Goal: Task Accomplishment & Management: Manage account settings

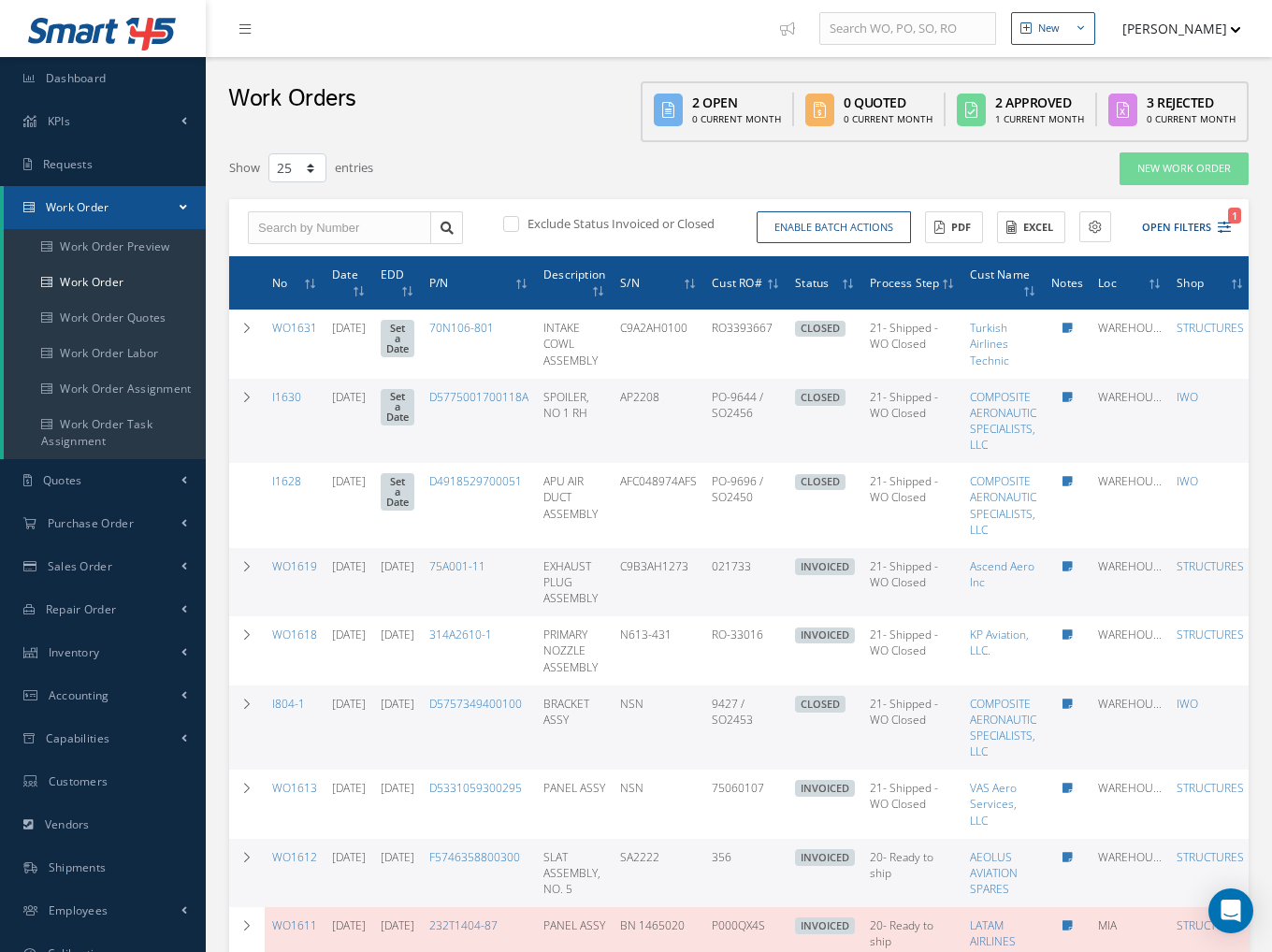
select select "25"
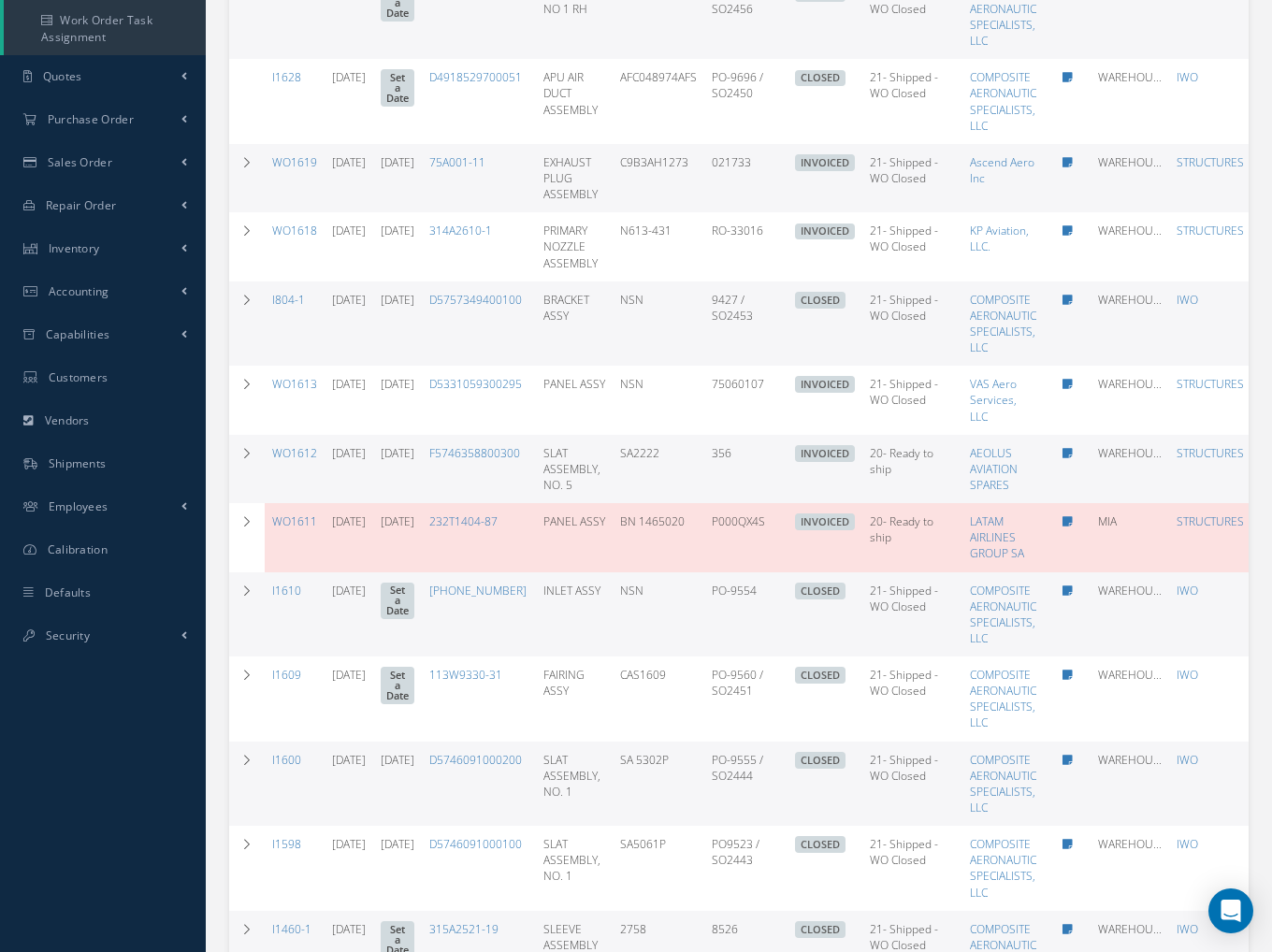
scroll to position [483, 0]
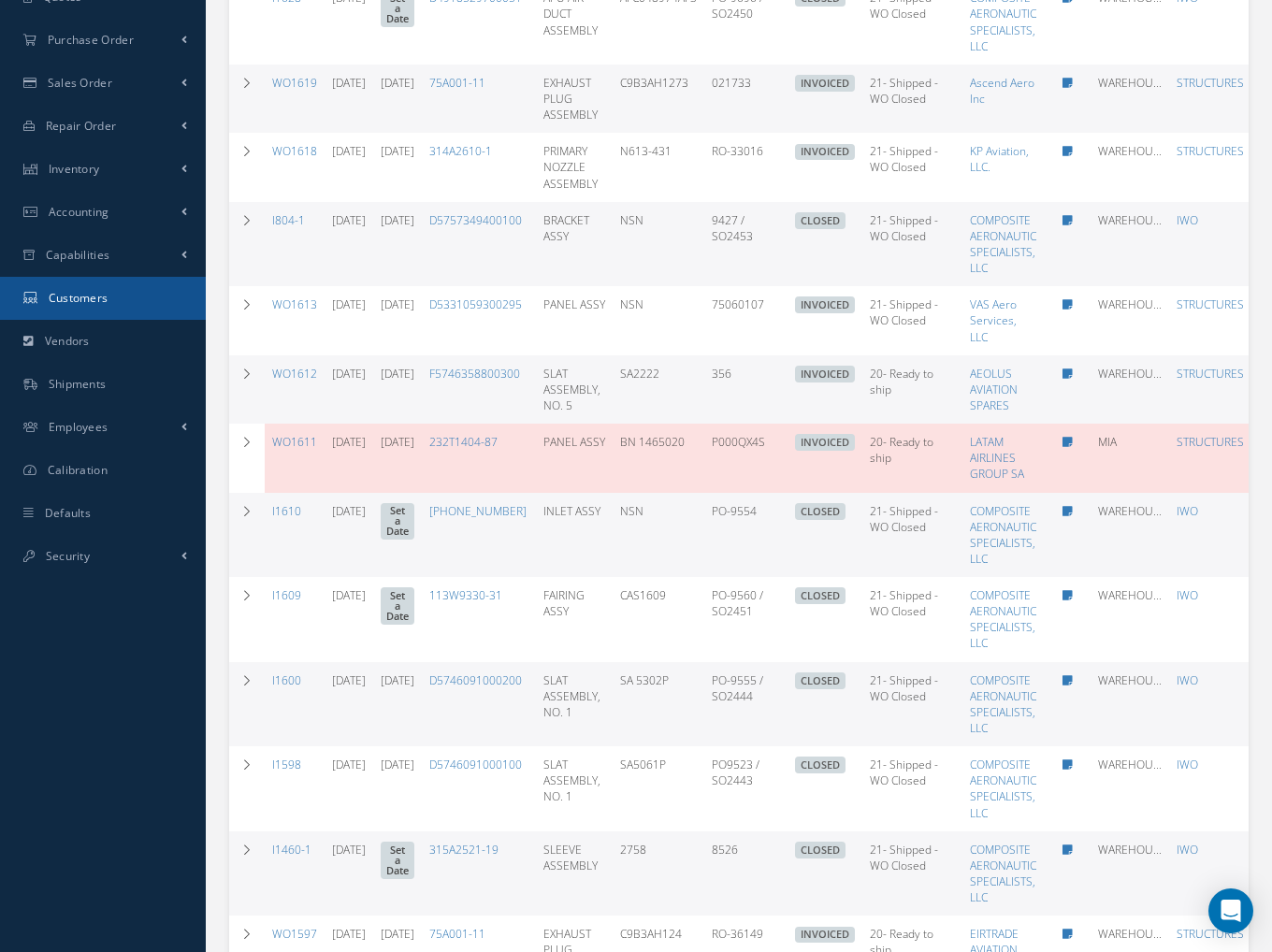
click at [106, 298] on span "Customers" at bounding box center [78, 298] width 60 height 15
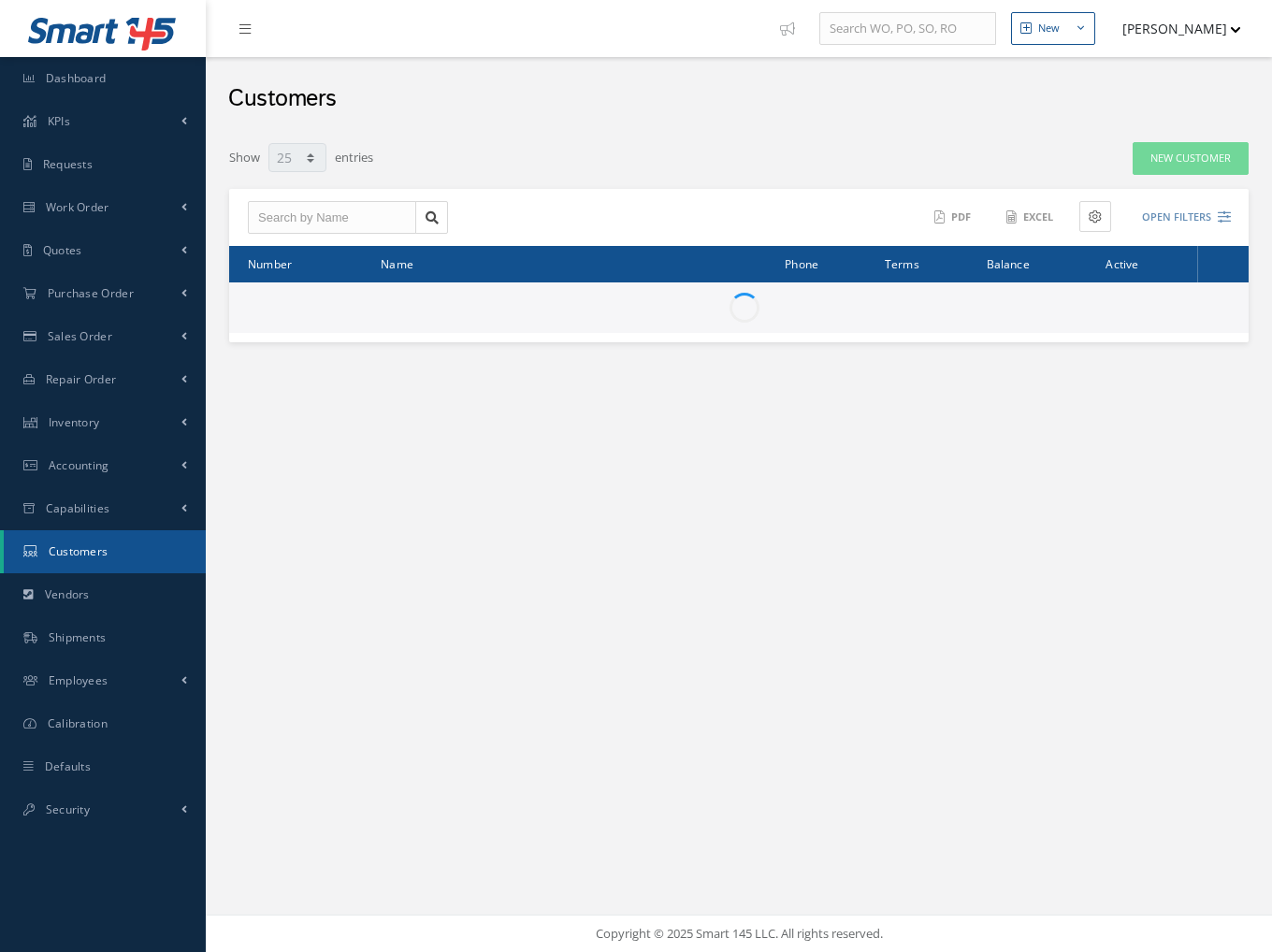
select select "25"
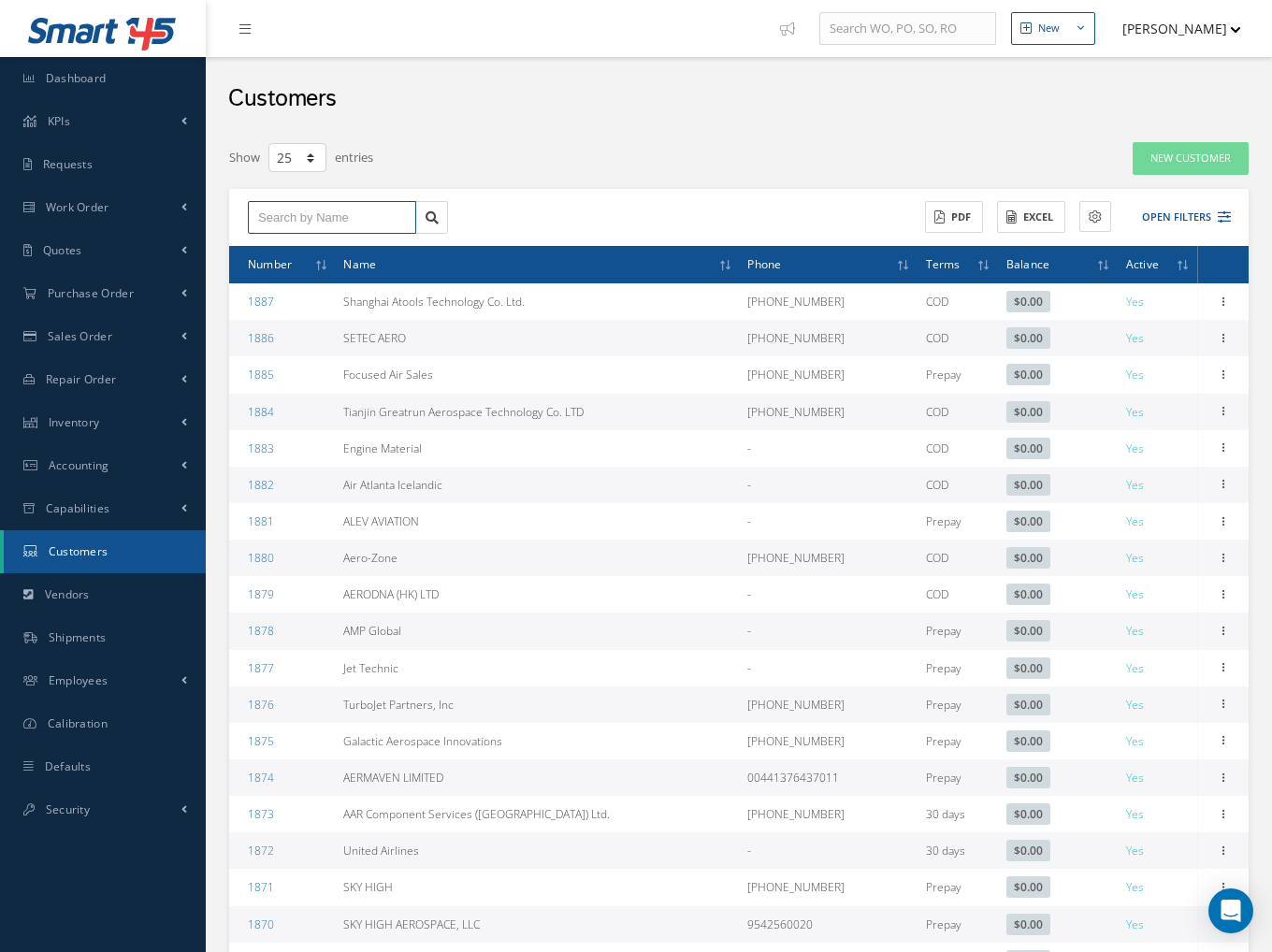
click at [275, 228] on input "text" at bounding box center [332, 217] width 168 height 34
click at [408, 248] on div "MIDAMERICAN AEROSPACE" at bounding box center [332, 260] width 166 height 52
type input "MIDAMERICAN AEROSPACE"
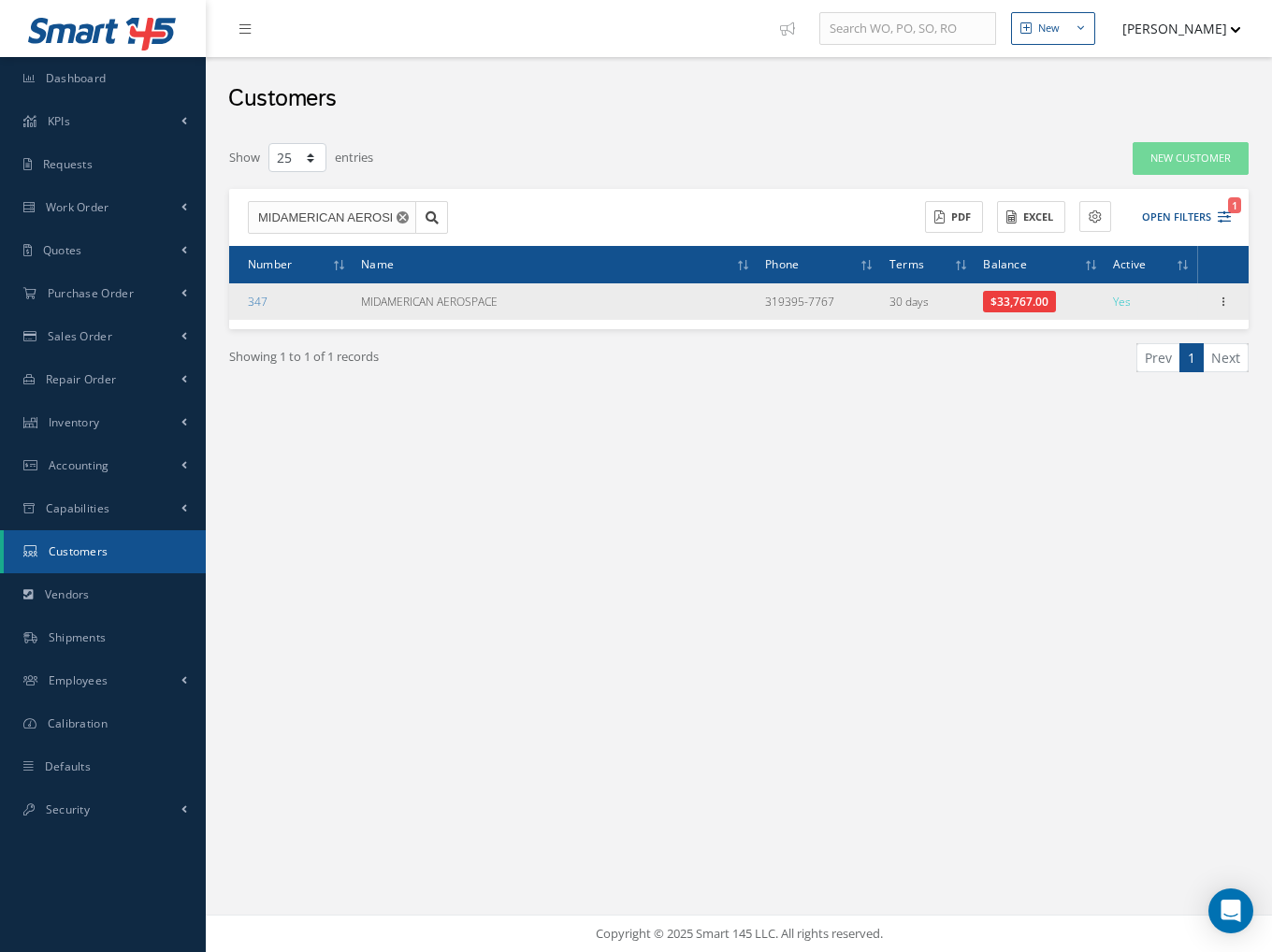
drag, startPoint x: 1223, startPoint y: 298, endPoint x: 1215, endPoint y: 307, distance: 12.0
click at [1223, 299] on icon at bounding box center [1223, 300] width 18 height 14
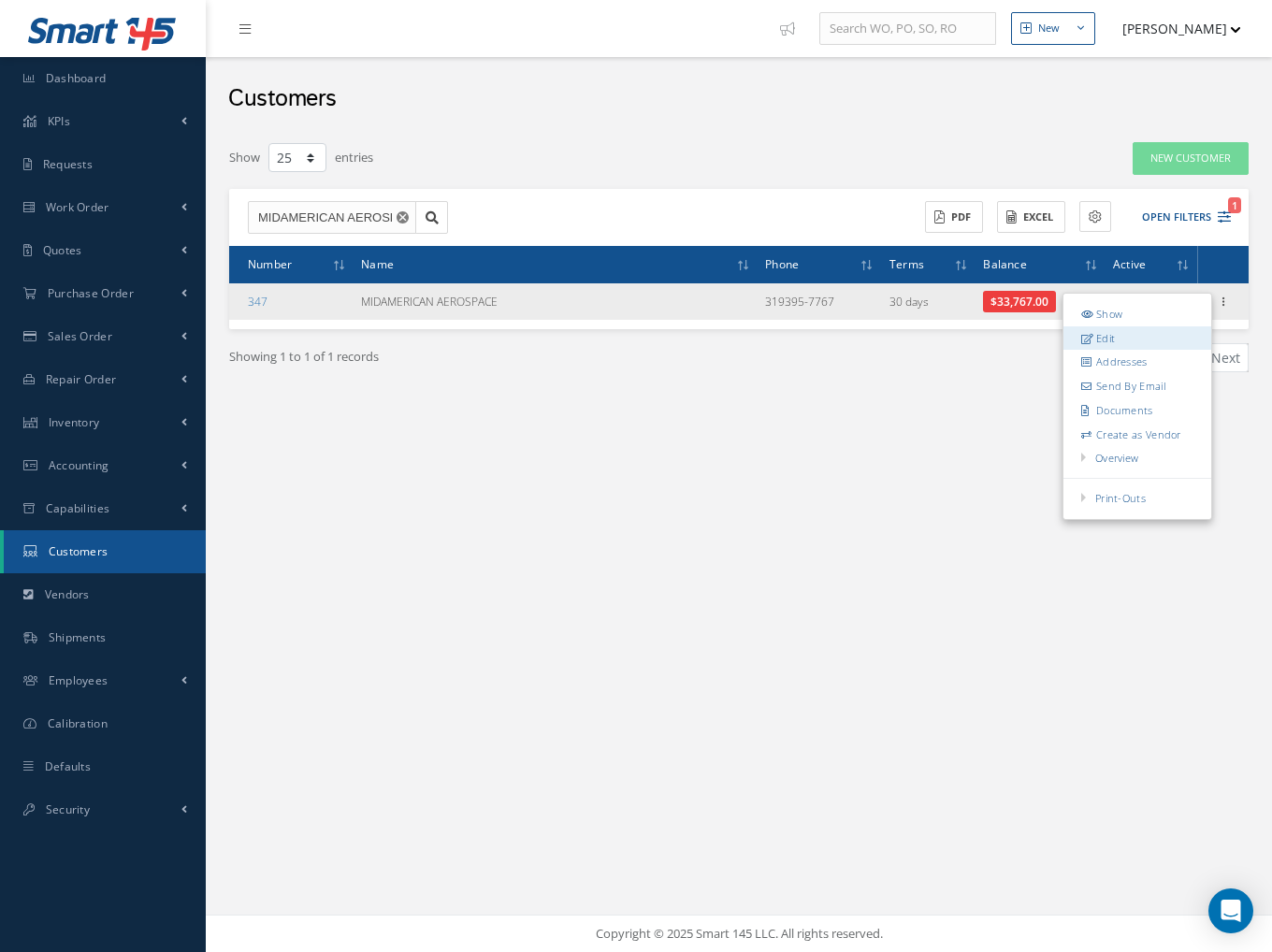
click at [1121, 334] on link "Edit" at bounding box center [1137, 337] width 148 height 24
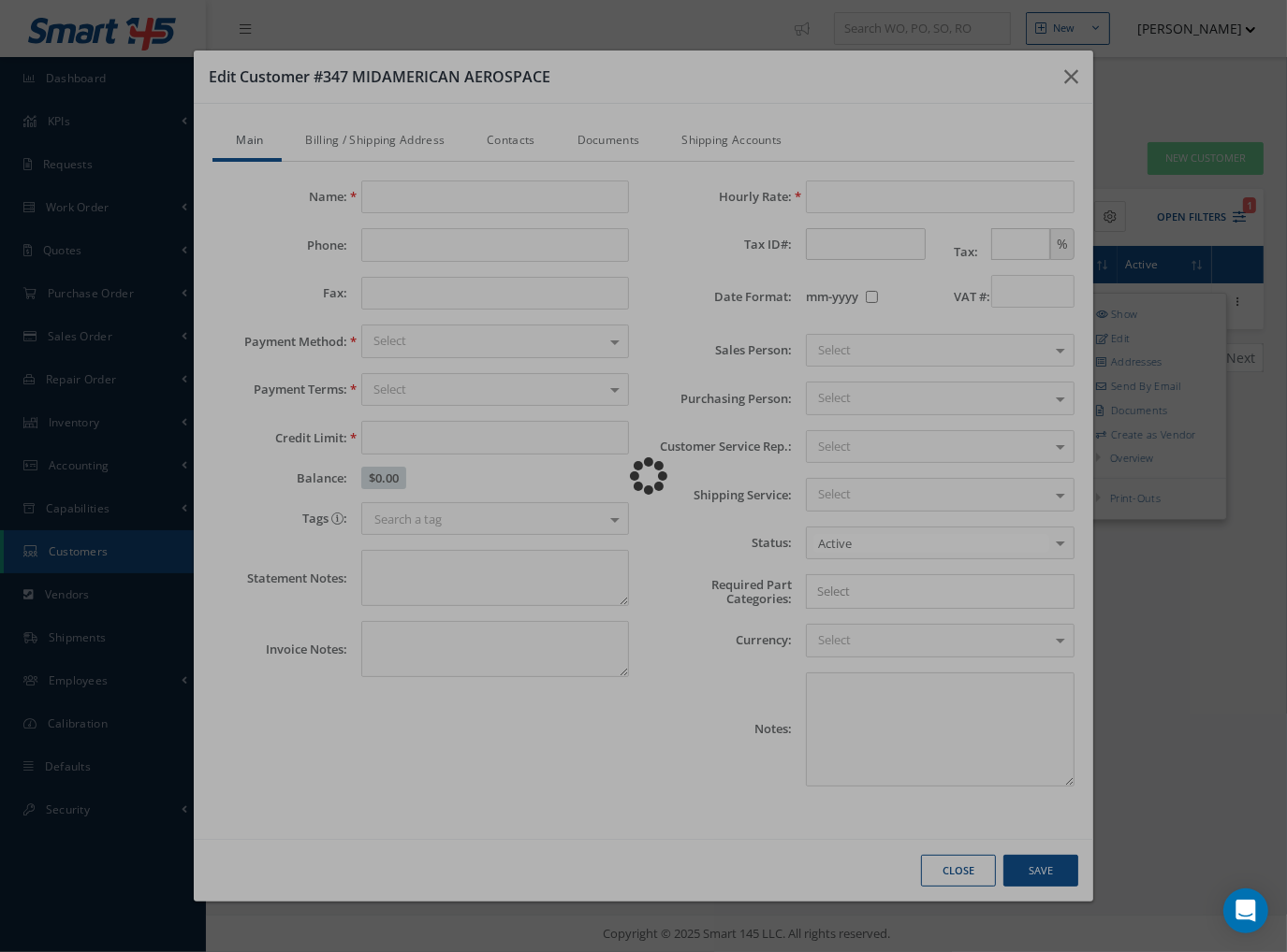
type input "MIDAMERICAN AEROSPACE"
type input "319395-7767"
type input "0.00"
checkbox input "false"
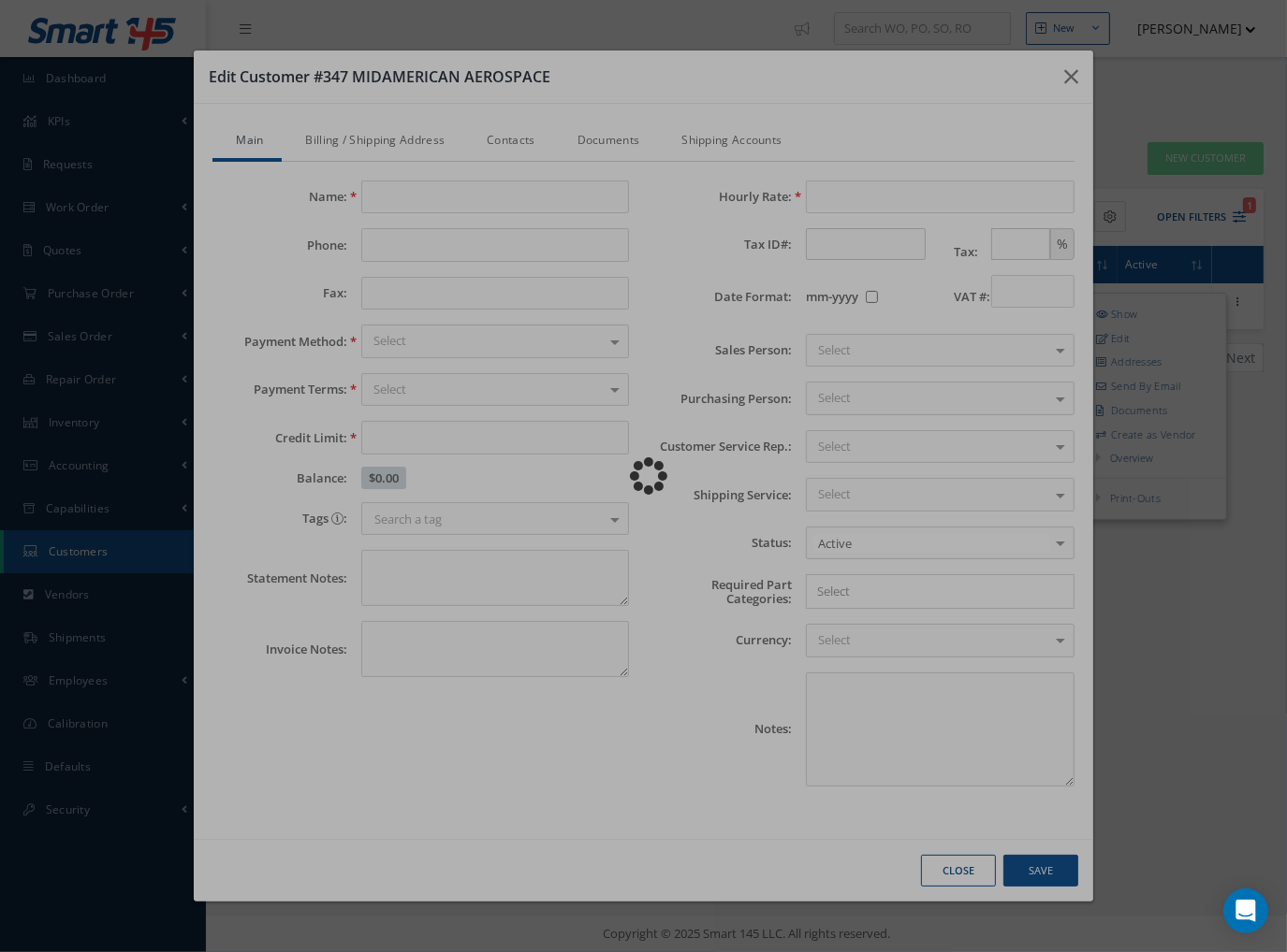
type textarea "Net 30 approved by Vince"
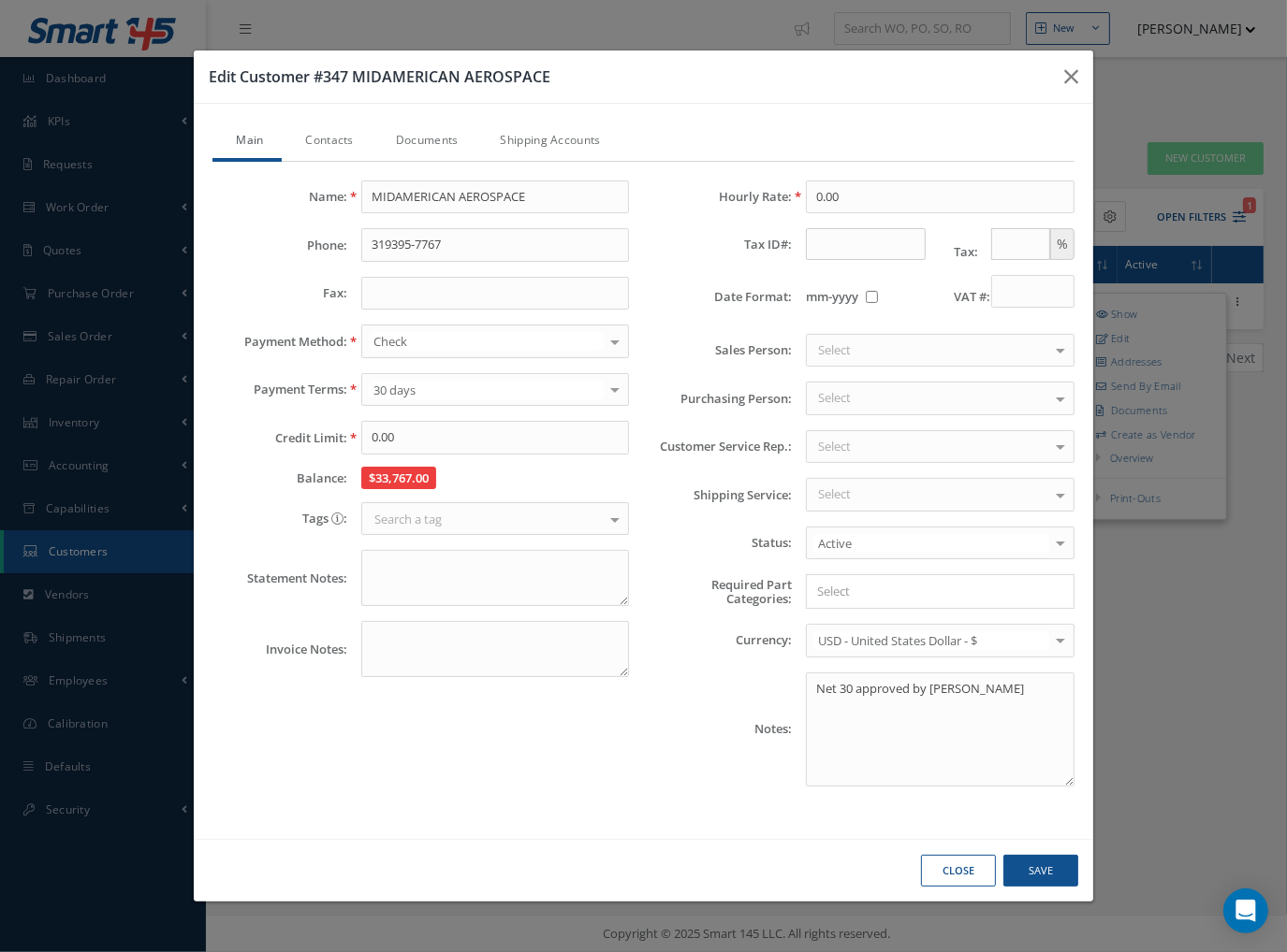
click at [336, 148] on link "Contacts" at bounding box center [326, 142] width 90 height 40
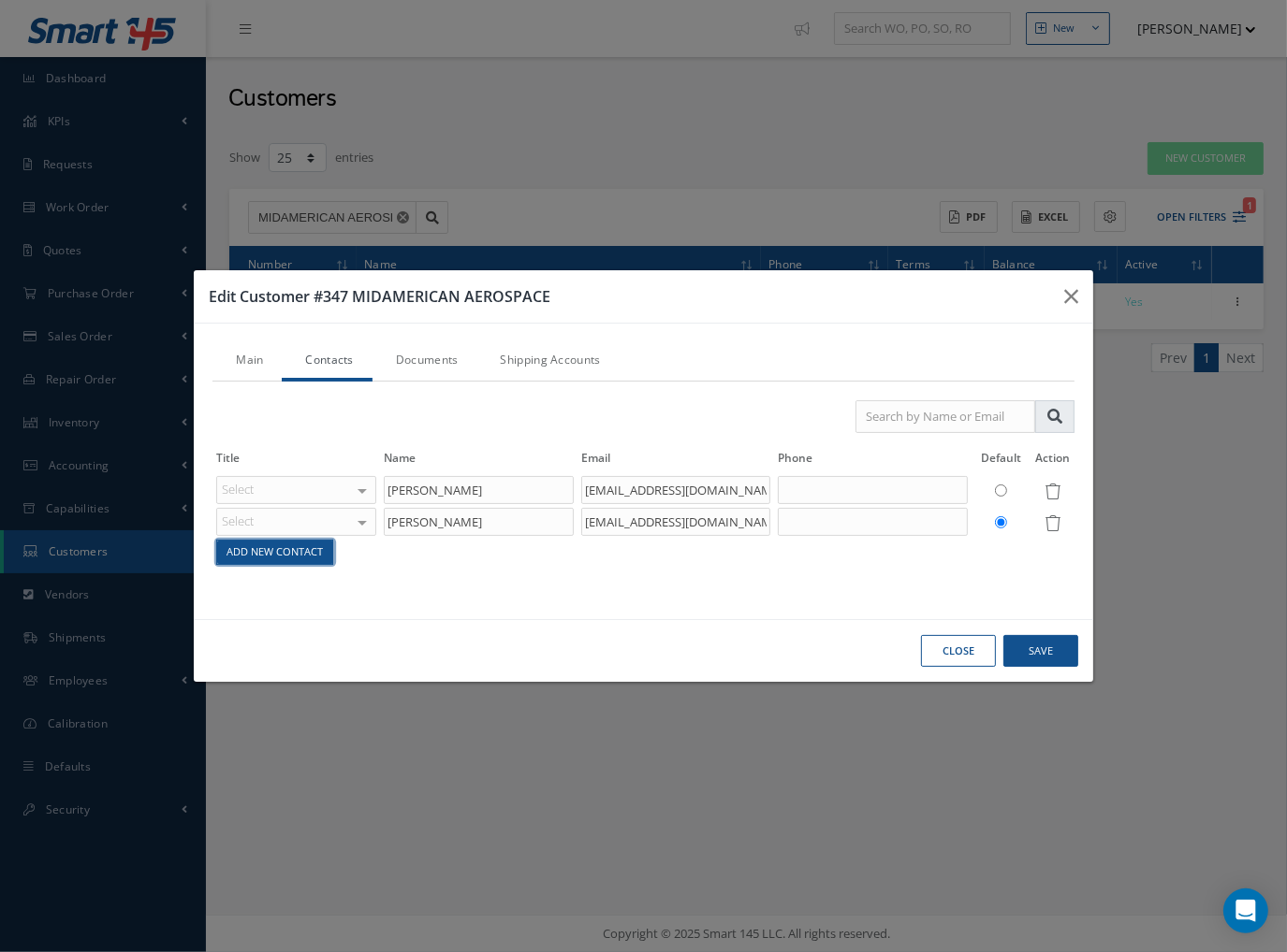
drag, startPoint x: 292, startPoint y: 544, endPoint x: 306, endPoint y: 559, distance: 20.5
click at [292, 545] on link "Add New Contact" at bounding box center [276, 552] width 116 height 24
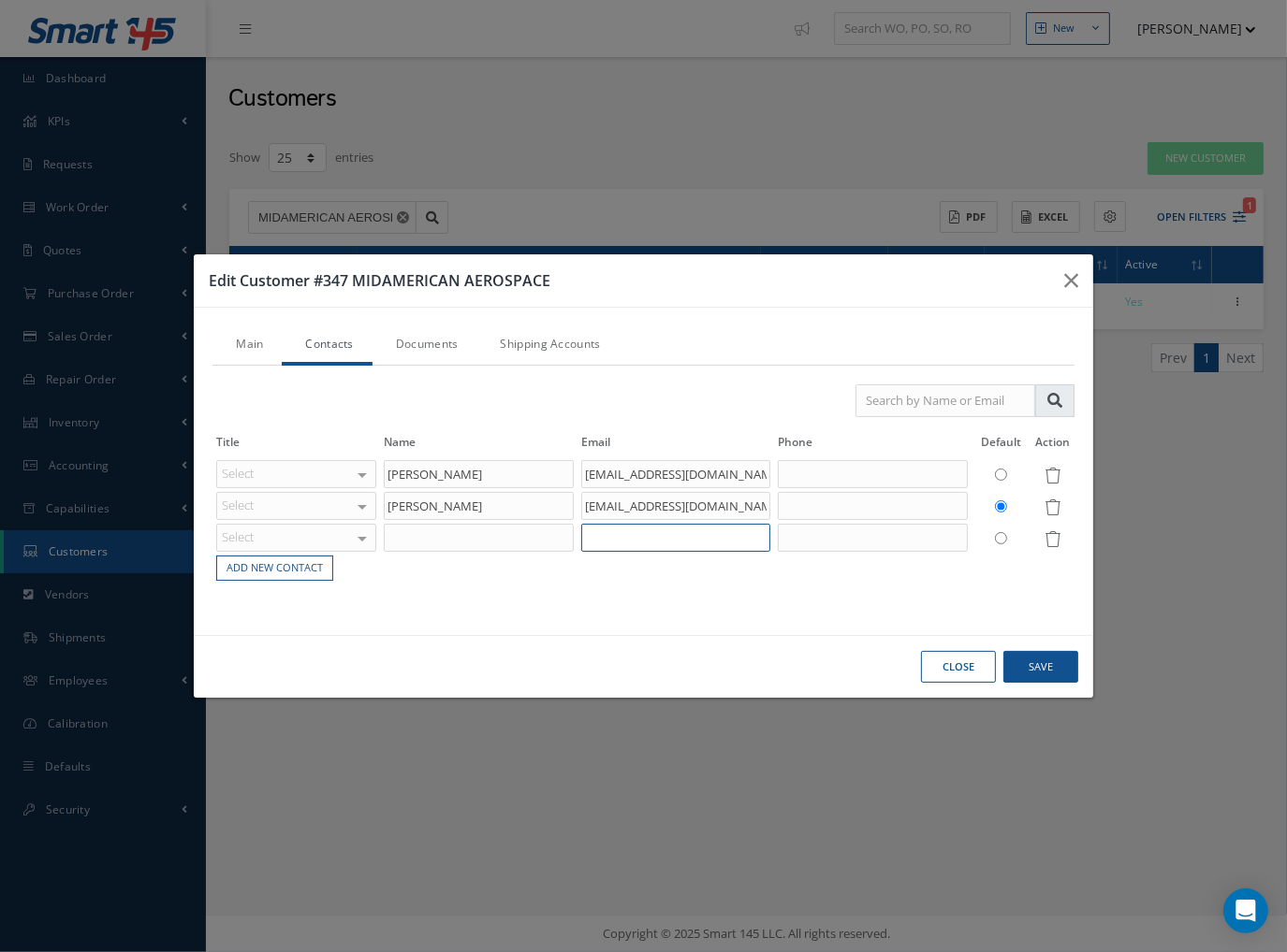
click at [611, 537] on input "text" at bounding box center [676, 537] width 190 height 28
paste input "Accounting@midamaero.com"
type input "Accounting@midamaero.com"
click at [458, 531] on input "text" at bounding box center [479, 537] width 190 height 28
drag, startPoint x: 423, startPoint y: 549, endPoint x: 335, endPoint y: 534, distance: 89.3
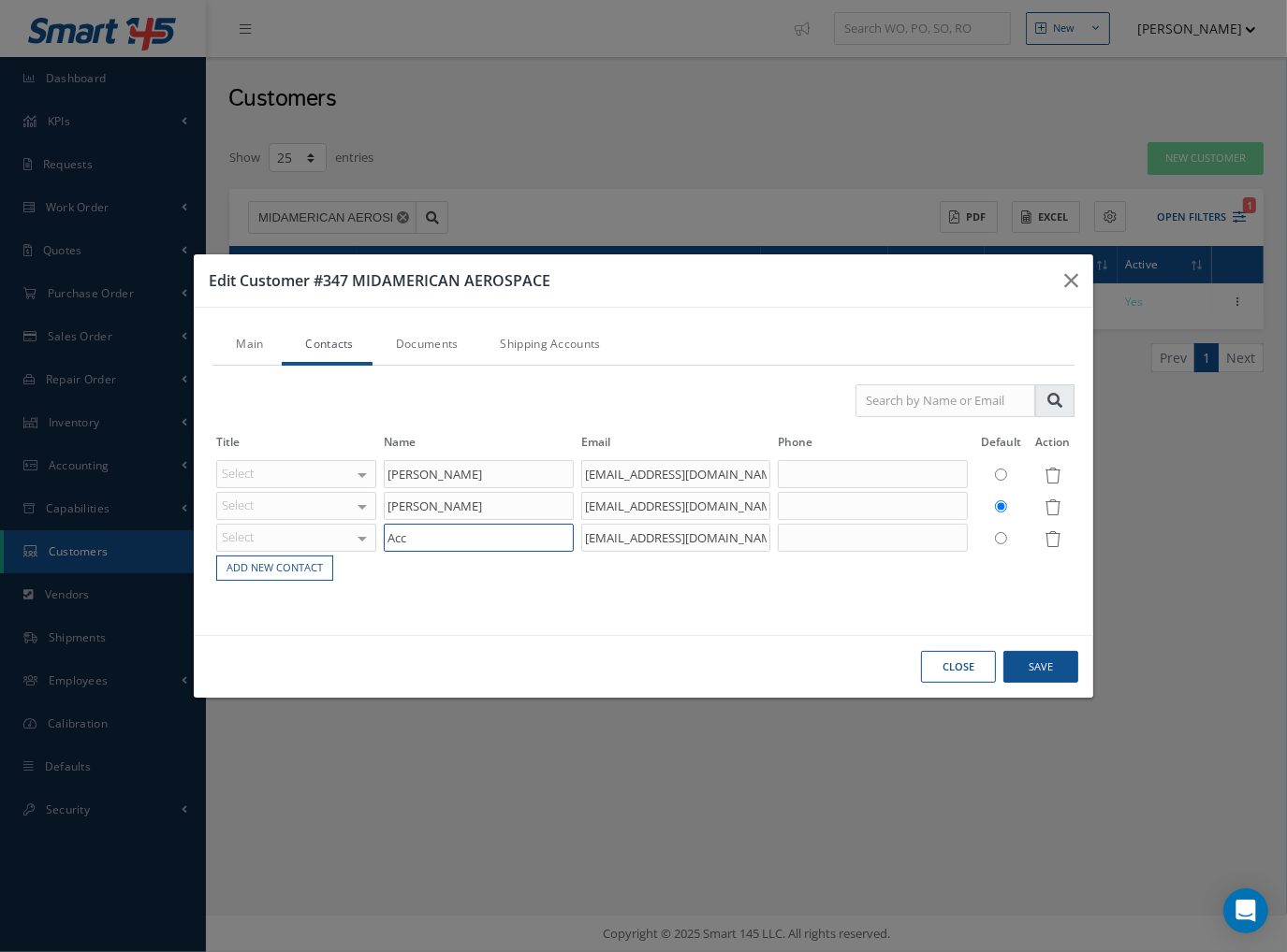
click at [335, 534] on tr "Select Accounting Customer Service Purchasing Sales Shipping Repairs Inventory …" at bounding box center [643, 537] width 862 height 32
click at [421, 531] on input "AP -" at bounding box center [479, 537] width 190 height 28
paste input "Christine Stolba"
type input "AP - Christine Stolba"
click at [578, 603] on div "Title Name Email Phone Default Action Select Accounting Customer Service Purcha…" at bounding box center [643, 490] width 862 height 250
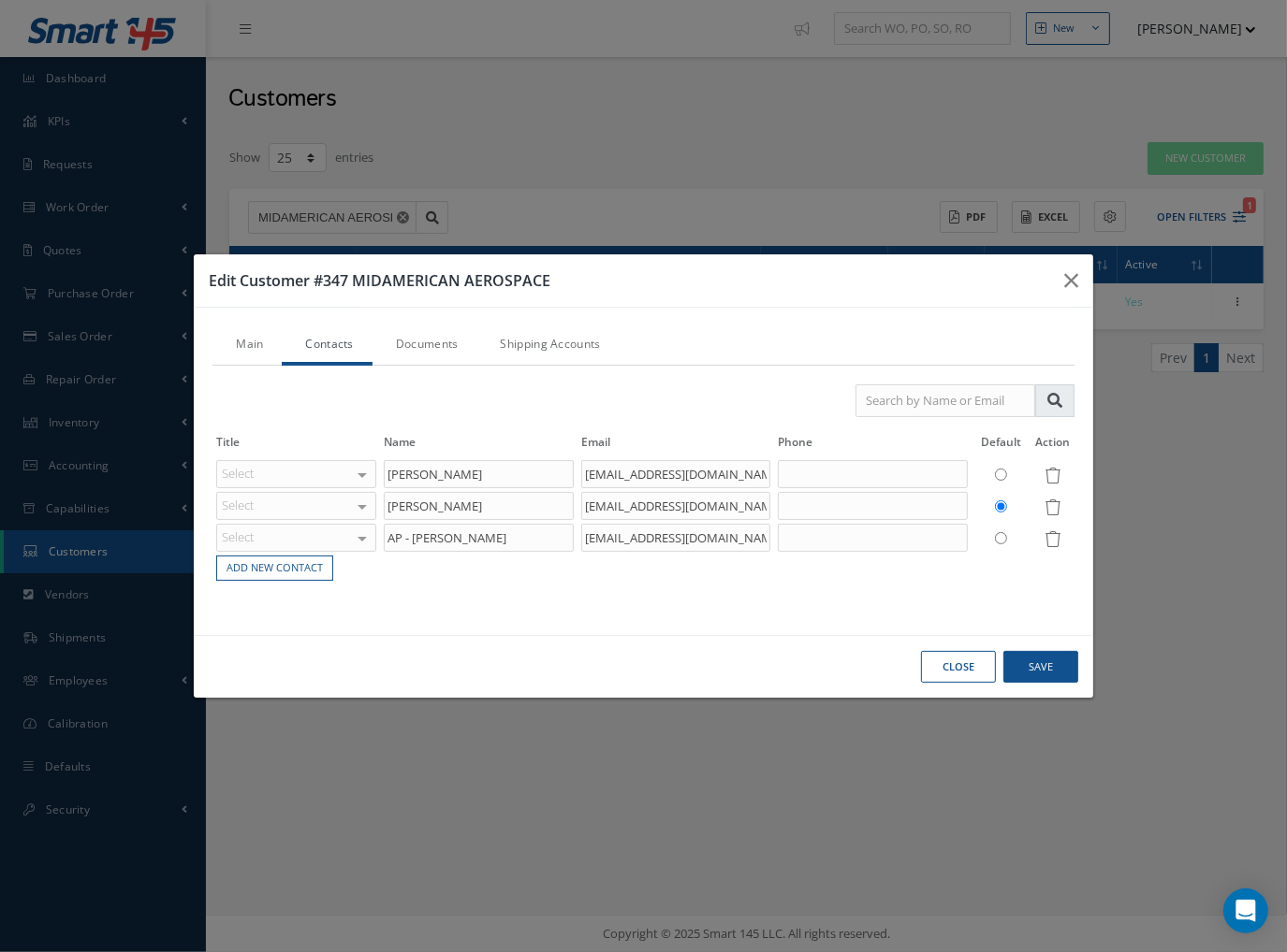
click at [919, 590] on div "Title Name Email Phone Default Action Select Accounting Customer Service Purcha…" at bounding box center [643, 490] width 862 height 250
click at [725, 620] on div "Main Contacts Documents Shipping Accounts Name: MIDAMERICAN AEROSPACE Phone: 31…" at bounding box center [643, 471] width 899 height 328
click at [734, 629] on div "Main Contacts Documents Shipping Accounts Name: MIDAMERICAN AEROSPACE Phone: 31…" at bounding box center [643, 471] width 899 height 328
click at [0, 0] on button "Save" at bounding box center [0, 0] width 0 height 0
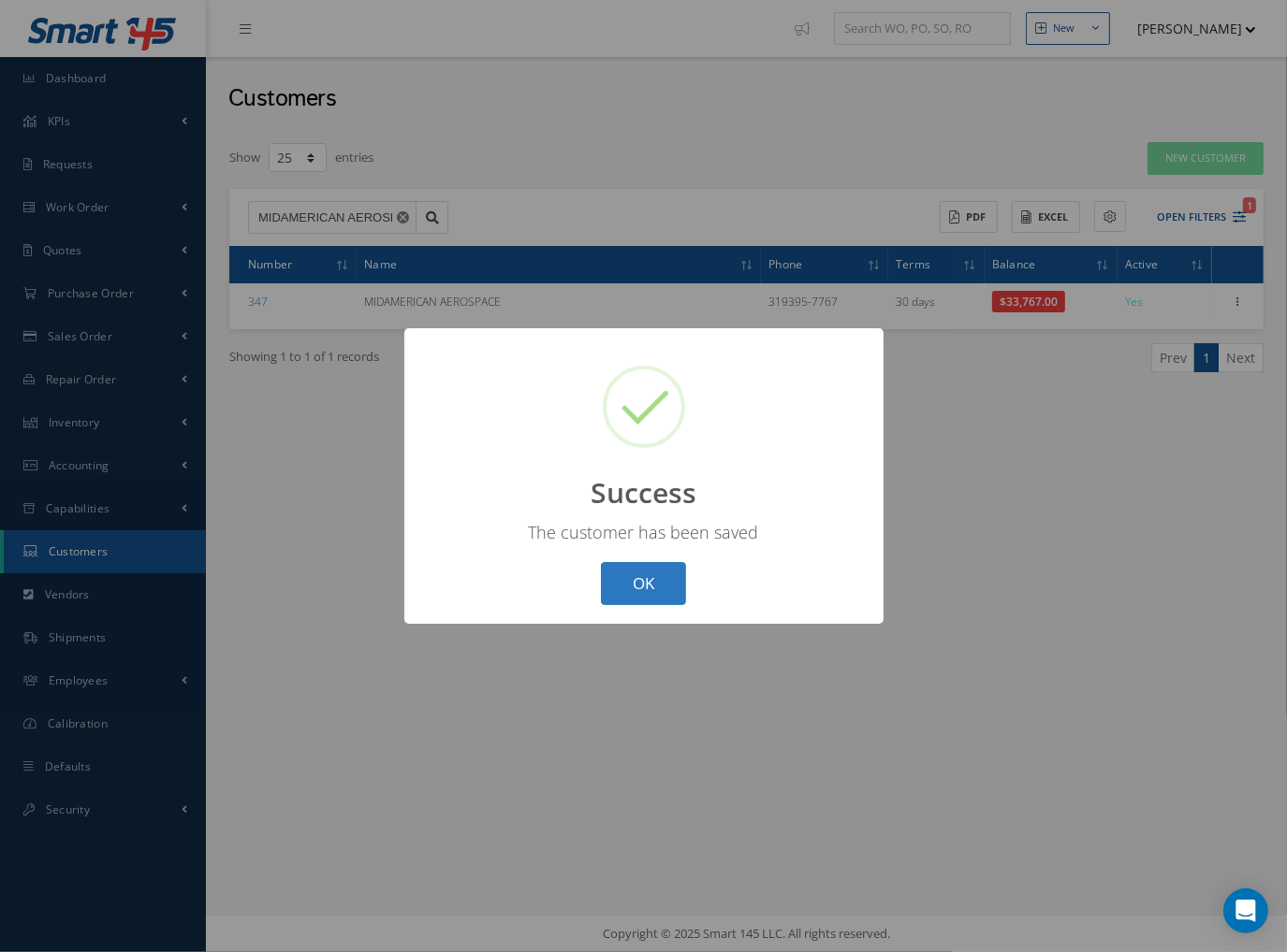
drag, startPoint x: 592, startPoint y: 588, endPoint x: 659, endPoint y: 603, distance: 68.7
click at [606, 589] on div "? ! i Success × The customer has been saved OK Cancel" at bounding box center [644, 476] width 480 height 297
drag, startPoint x: 669, startPoint y: 602, endPoint x: 486, endPoint y: 547, distance: 191.1
click at [669, 603] on button "OK" at bounding box center [643, 584] width 85 height 43
